Goal: Find specific page/section: Find specific page/section

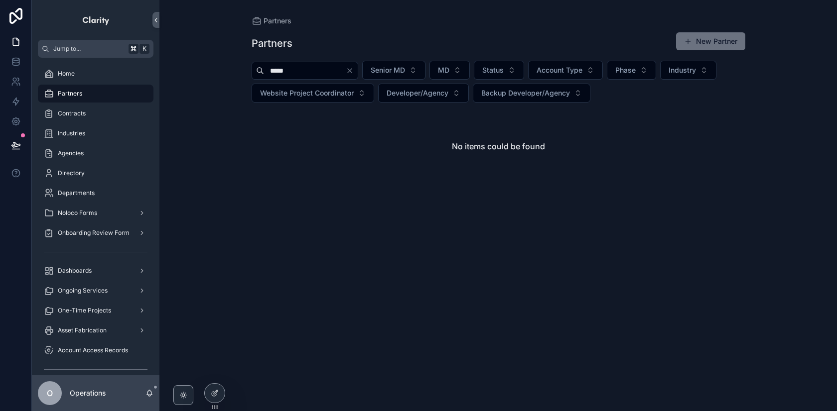
click at [358, 77] on div "*****" at bounding box center [305, 71] width 107 height 18
click at [354, 73] on icon "Clear" at bounding box center [350, 71] width 8 height 8
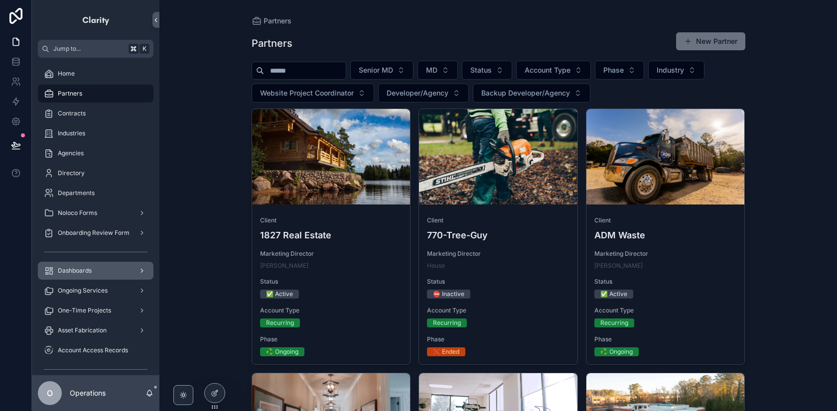
click at [96, 272] on div "Dashboards" at bounding box center [96, 271] width 104 height 16
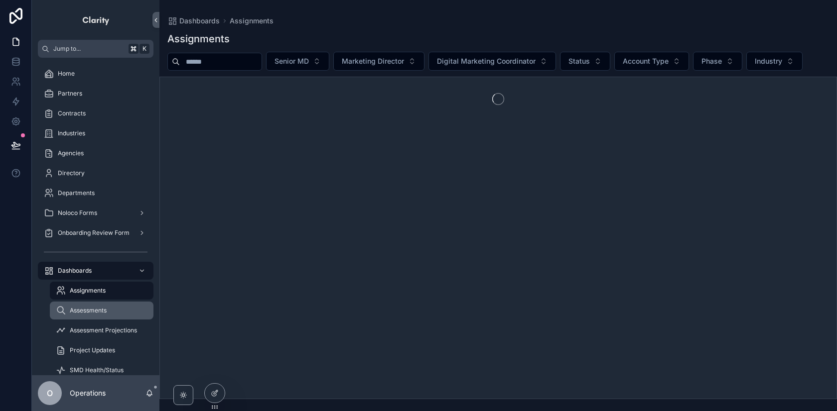
click at [108, 318] on div "Assessments" at bounding box center [102, 311] width 92 height 16
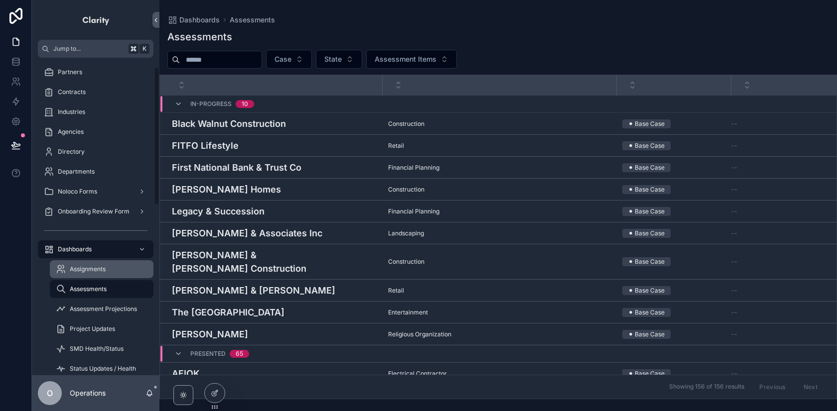
scroll to position [22, 0]
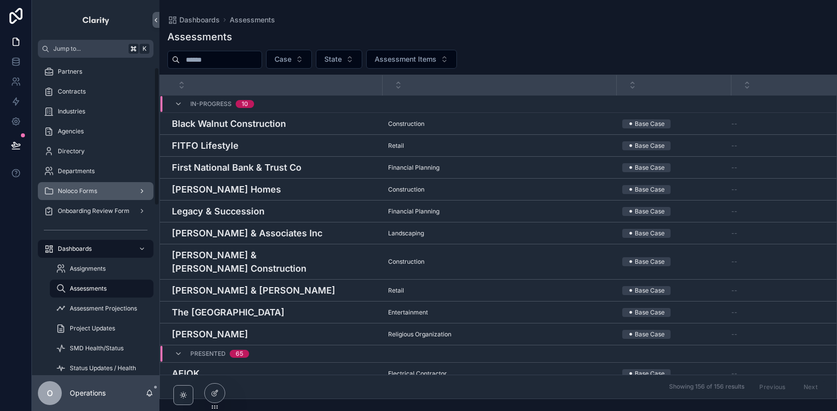
click at [110, 196] on div "Noloco Forms" at bounding box center [96, 191] width 104 height 16
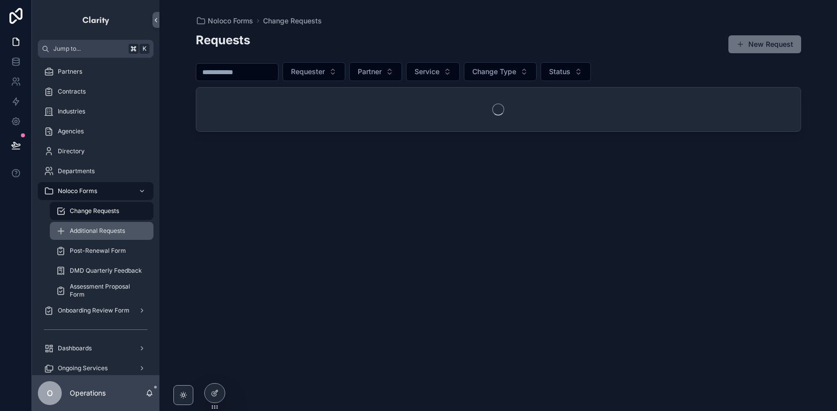
click at [112, 228] on span "Additional Requests" at bounding box center [97, 231] width 55 height 8
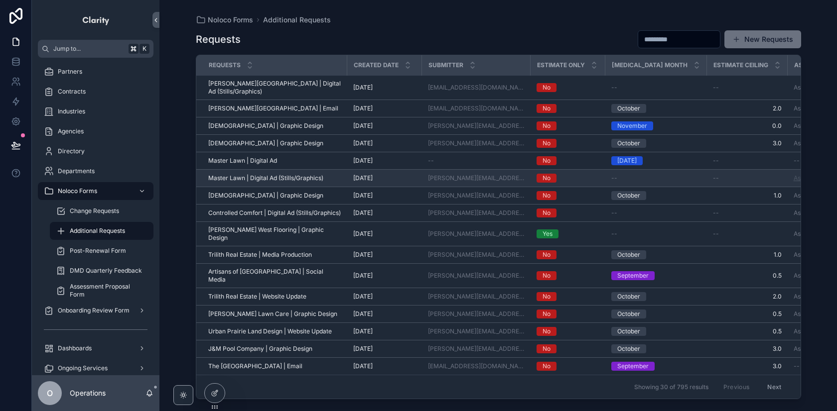
click at [794, 174] on link "Asana Task" at bounding box center [810, 177] width 32 height 7
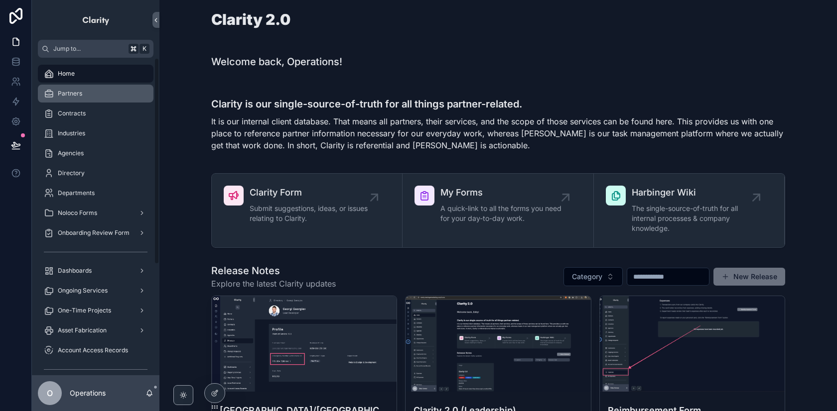
click at [93, 97] on div "Partners" at bounding box center [96, 94] width 104 height 16
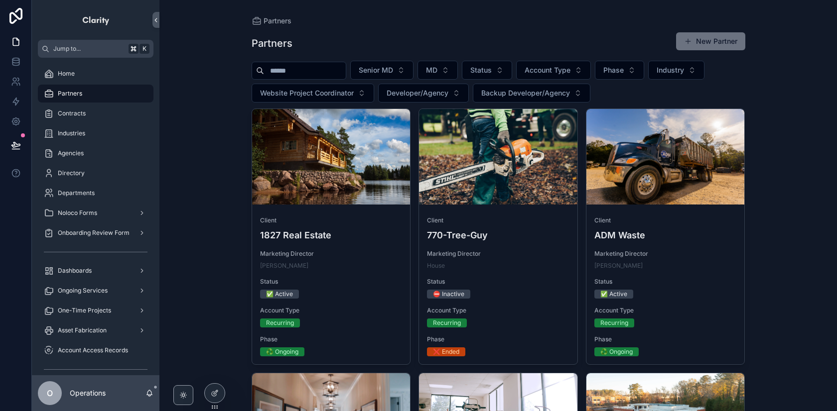
click at [327, 74] on input "scrollable content" at bounding box center [305, 71] width 82 height 14
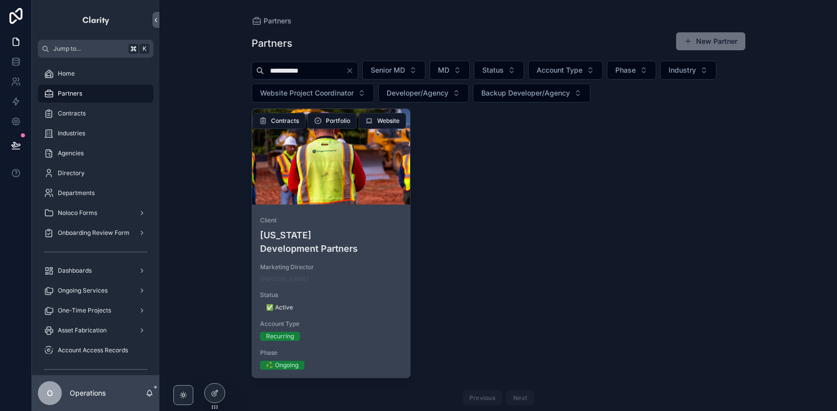
type input "**********"
click at [349, 180] on div "scrollable content" at bounding box center [331, 157] width 158 height 96
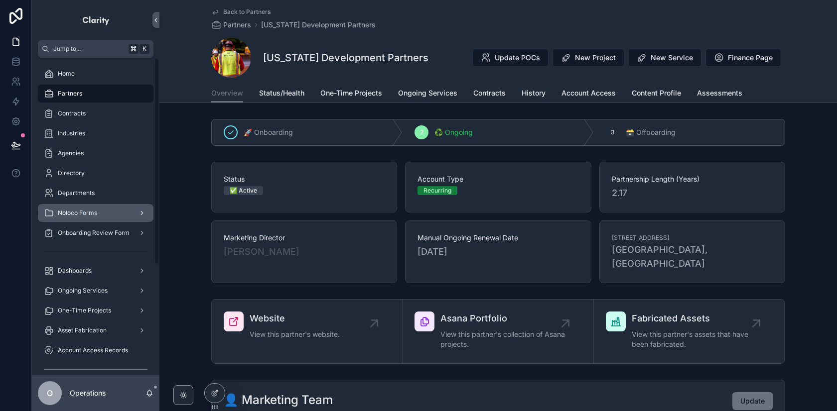
click at [79, 220] on div "Noloco Forms" at bounding box center [96, 213] width 104 height 16
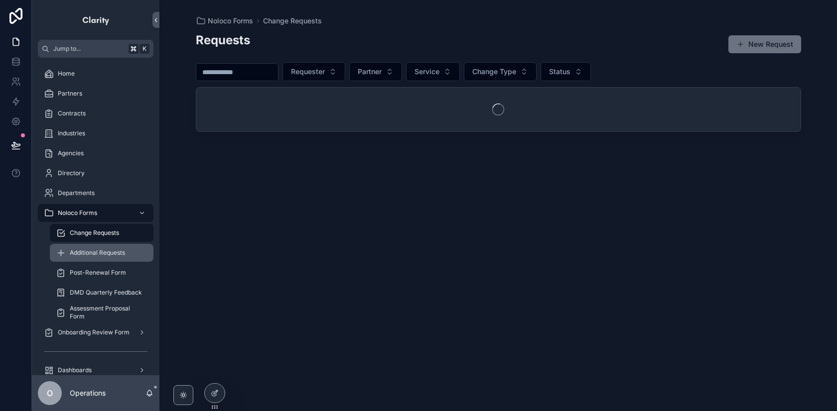
click at [107, 258] on div "Additional Requests" at bounding box center [102, 253] width 92 height 16
